Goal: Task Accomplishment & Management: Manage account settings

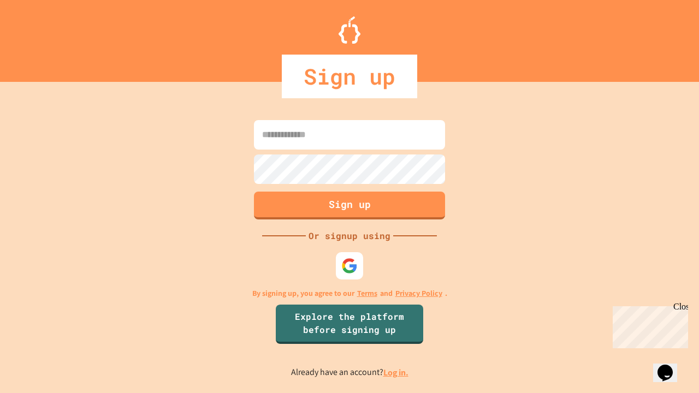
click at [396, 372] on link "Log in." at bounding box center [395, 372] width 25 height 11
